Goal: Book appointment/travel/reservation

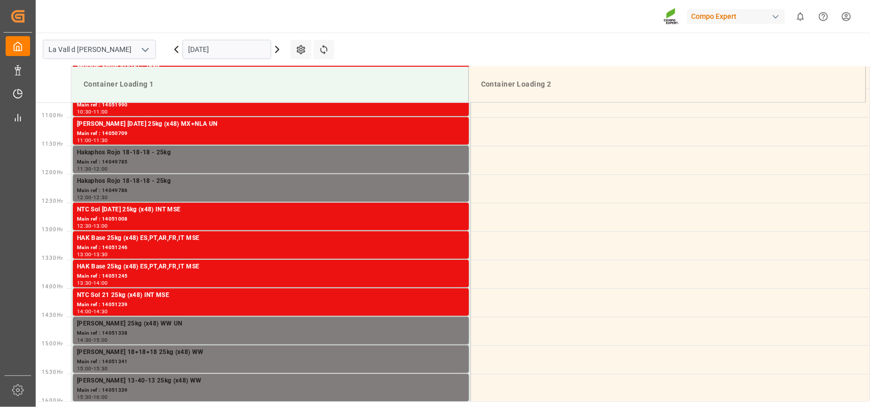
scroll to position [621, 0]
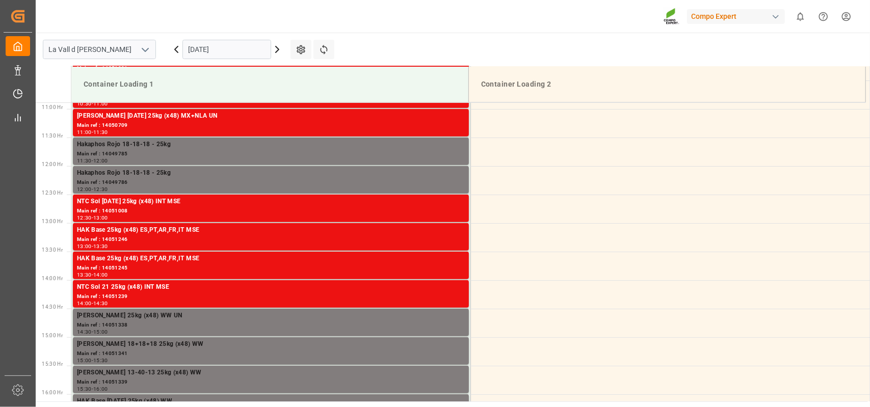
click at [244, 51] on input "[DATE]" at bounding box center [226, 49] width 89 height 19
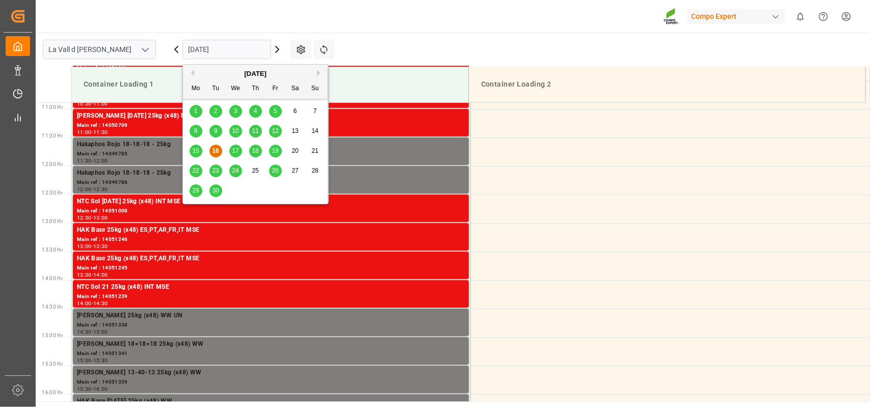
click at [234, 150] on span "17" at bounding box center [235, 150] width 7 height 7
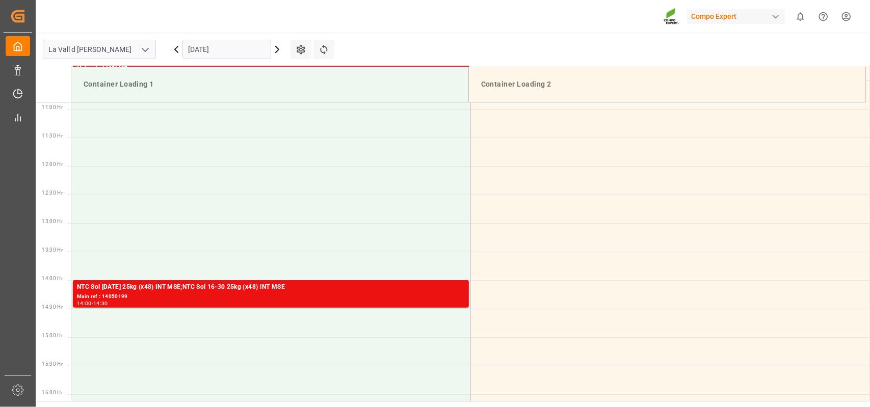
click at [249, 50] on input "[DATE]" at bounding box center [226, 49] width 89 height 19
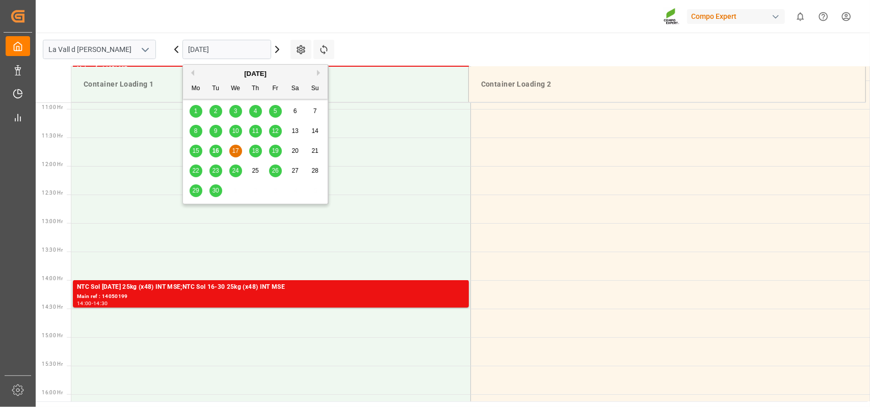
click at [257, 150] on span "18" at bounding box center [255, 150] width 7 height 7
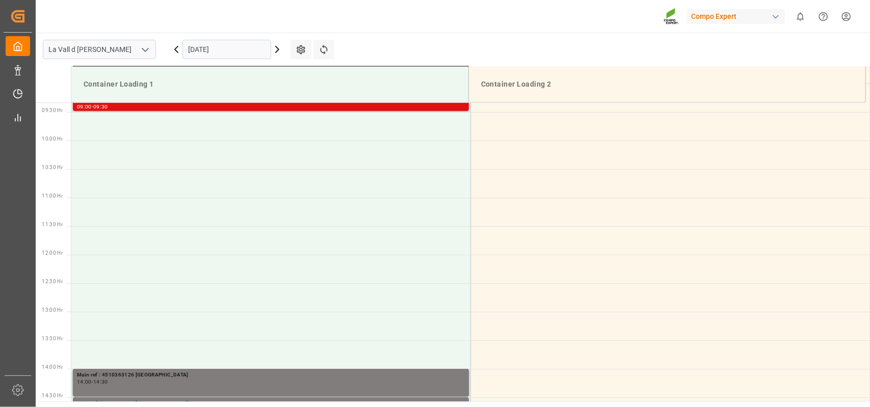
scroll to position [519, 0]
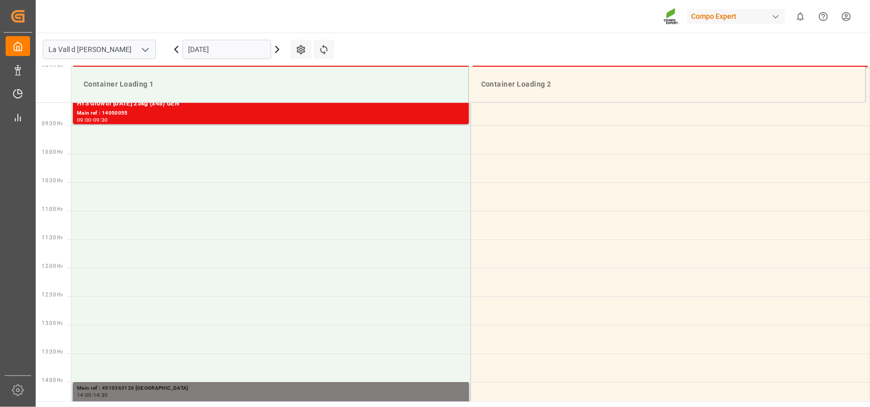
click at [255, 48] on input "[DATE]" at bounding box center [226, 49] width 89 height 19
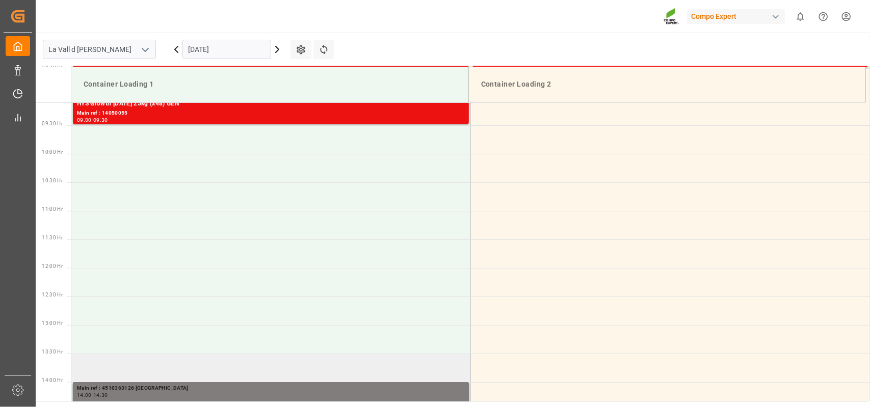
click at [167, 357] on td at bounding box center [270, 368] width 399 height 29
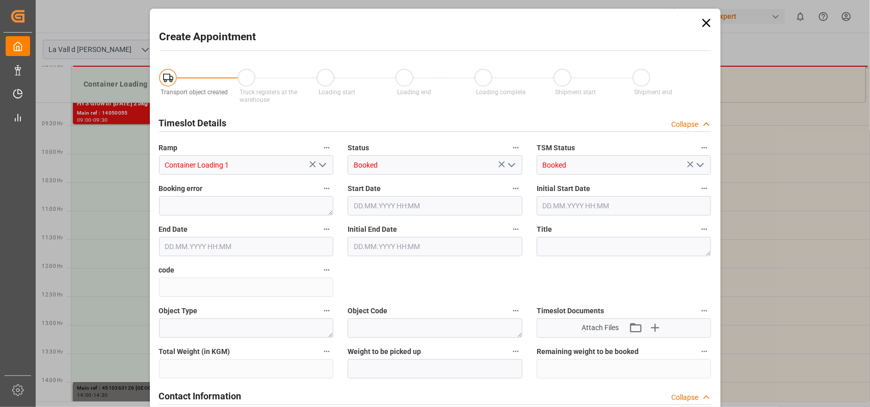
type input "[DATE] 13:30"
type input "[DATE] 14:00"
click at [95, 189] on div "Create Appointment Transport object created Truck registers at the warehouse Lo…" at bounding box center [435, 203] width 870 height 407
